Goal: Task Accomplishment & Management: Complete application form

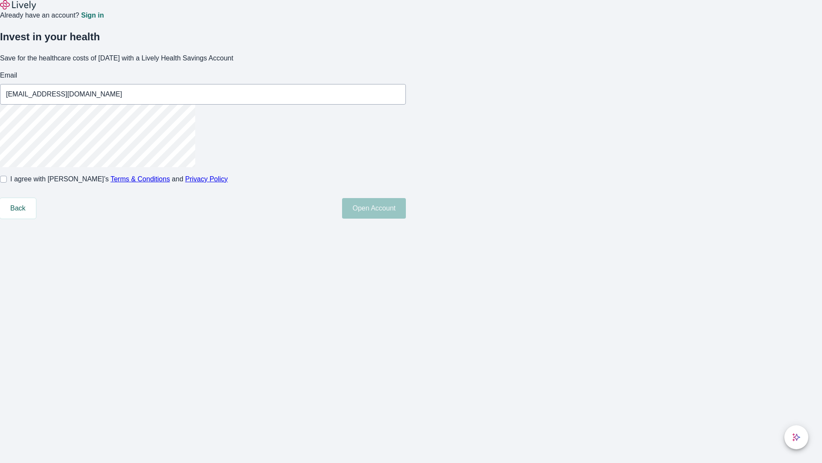
click at [7, 182] on input "I agree with Lively’s Terms & Conditions and Privacy Policy" at bounding box center [3, 179] width 7 height 7
checkbox input "true"
click at [406, 218] on button "Open Account" at bounding box center [374, 208] width 64 height 21
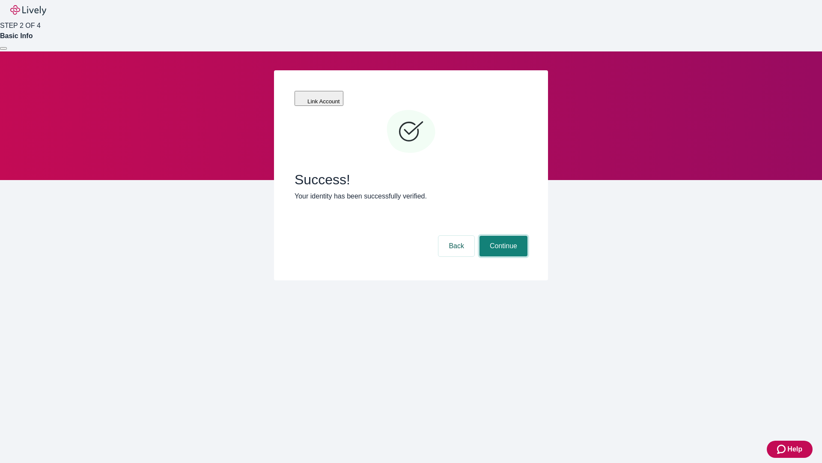
click at [502, 236] on button "Continue" at bounding box center [504, 246] width 48 height 21
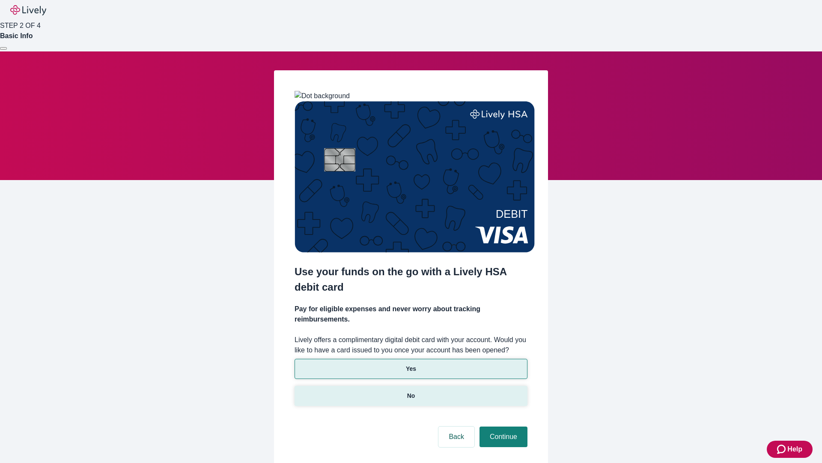
click at [411, 391] on p "No" at bounding box center [411, 395] width 8 height 9
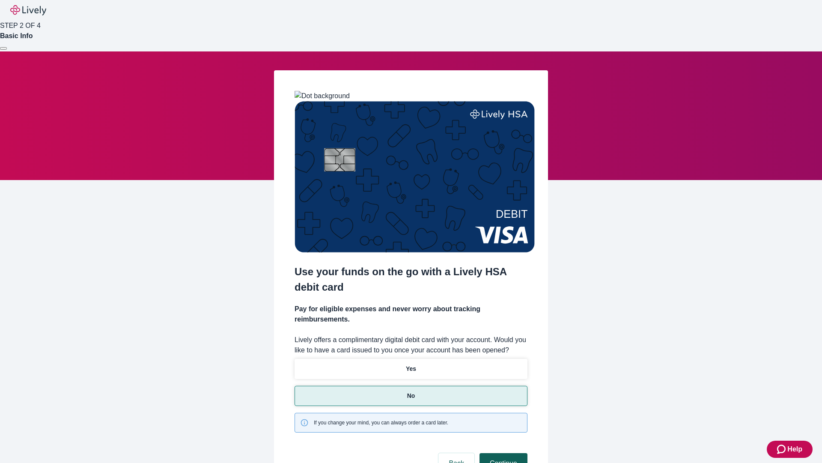
click at [502, 453] on button "Continue" at bounding box center [504, 463] width 48 height 21
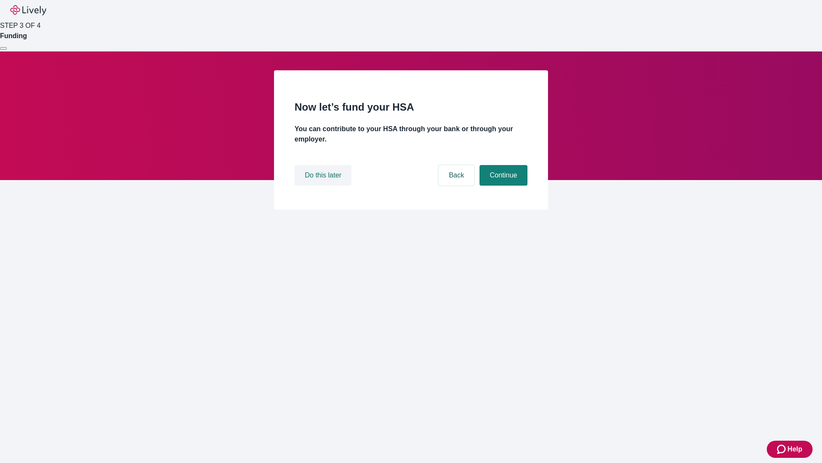
click at [324, 185] on button "Do this later" at bounding box center [323, 175] width 57 height 21
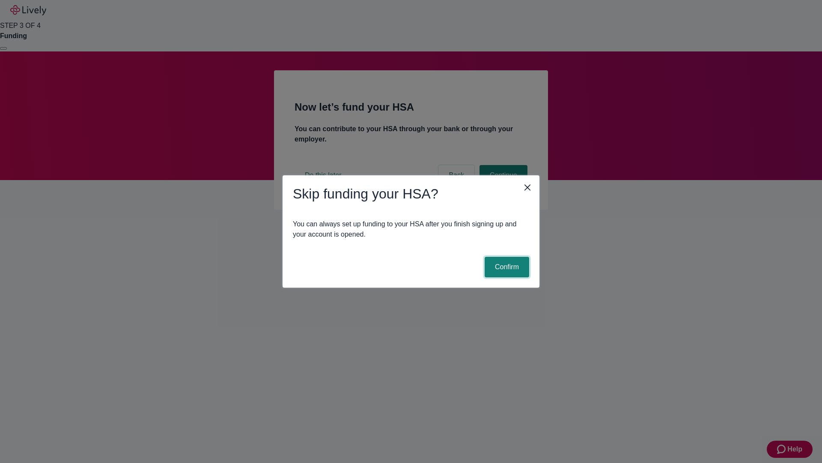
click at [506, 267] on button "Confirm" at bounding box center [507, 267] width 45 height 21
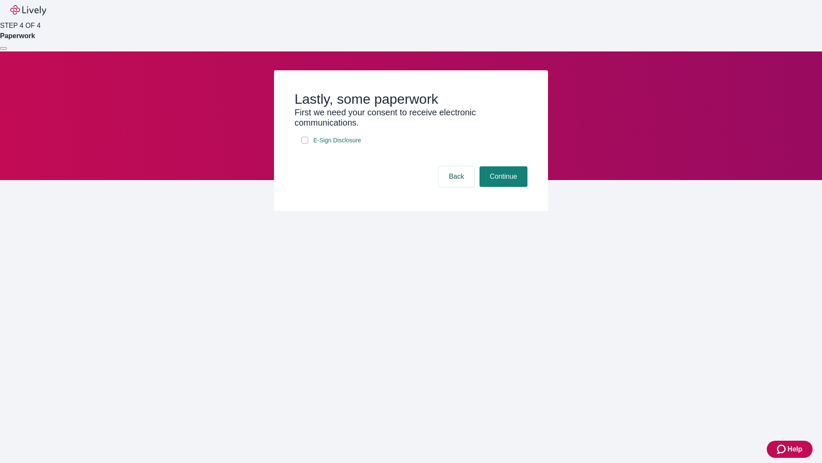
click at [305, 144] on input "E-Sign Disclosure" at bounding box center [305, 140] width 7 height 7
checkbox input "true"
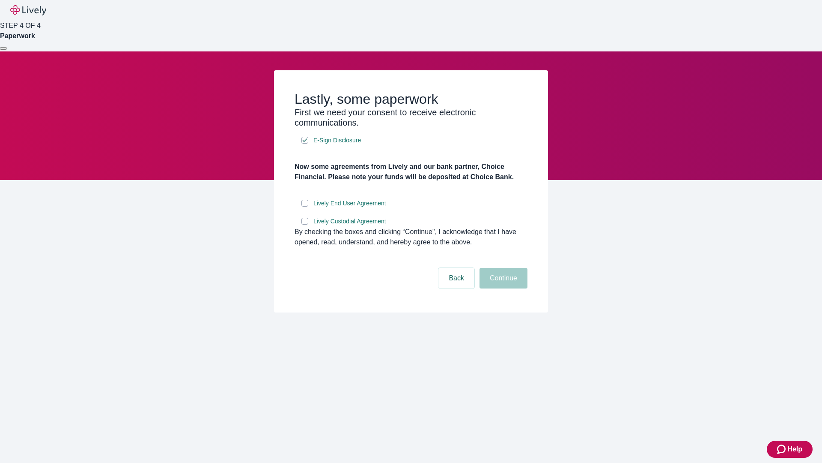
click at [305, 206] on input "Lively End User Agreement" at bounding box center [305, 203] width 7 height 7
checkbox input "true"
click at [305, 224] on input "Lively Custodial Agreement" at bounding box center [305, 221] width 7 height 7
checkbox input "true"
click at [502, 288] on button "Continue" at bounding box center [504, 278] width 48 height 21
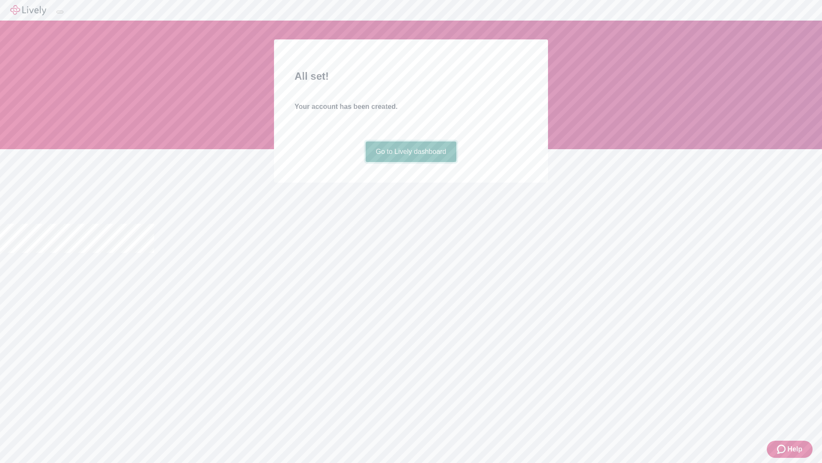
click at [411, 162] on link "Go to Lively dashboard" at bounding box center [411, 151] width 91 height 21
